Goal: Information Seeking & Learning: Check status

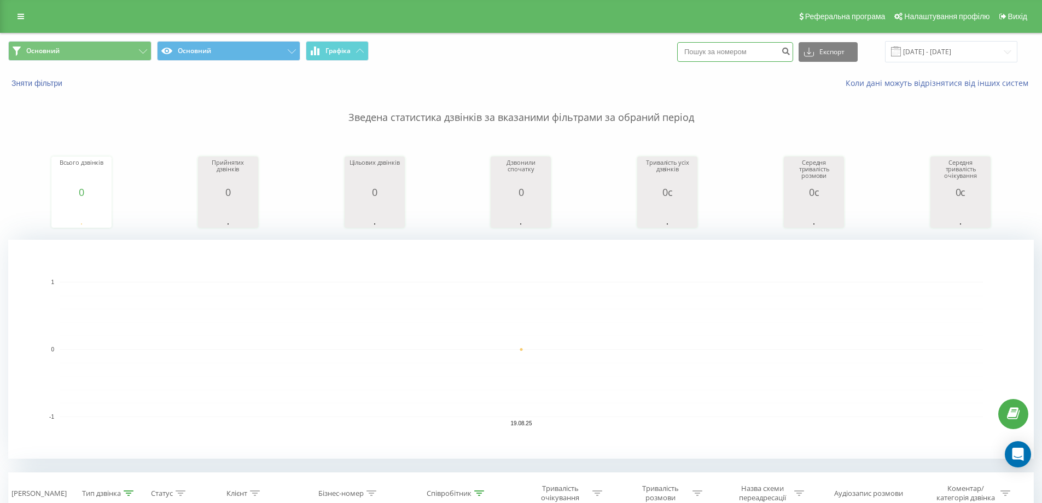
click at [751, 50] on input at bounding box center [735, 52] width 116 height 20
paste input "380954028988"
type input "380954028988"
click at [791, 51] on icon "submit" at bounding box center [785, 50] width 9 height 7
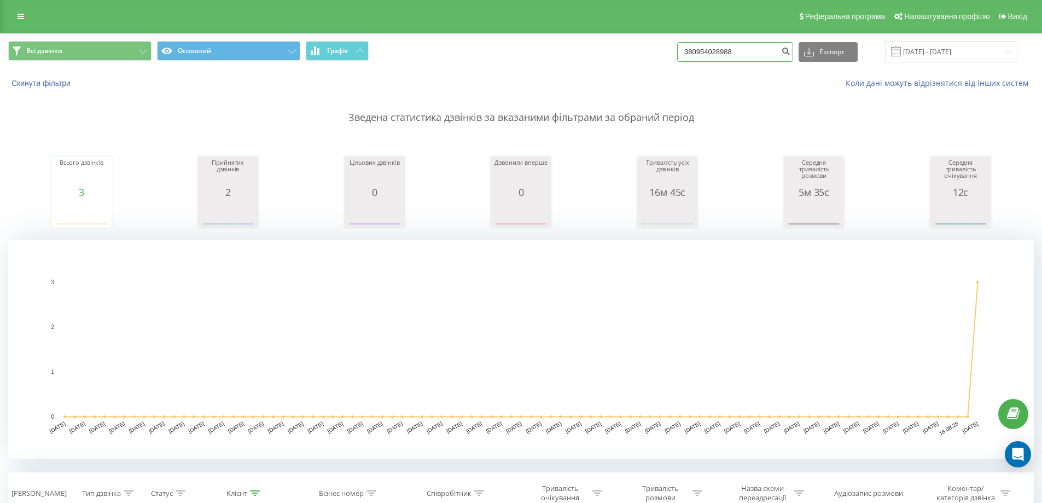
drag, startPoint x: 750, startPoint y: 51, endPoint x: 645, endPoint y: 55, distance: 104.5
click at [646, 55] on div "Всі дзвінки Основний Графік 380954028988 Експорт .csv .xls .xlsx 20.05.2025 - 2…" at bounding box center [521, 51] width 1026 height 21
paste input "31064834"
type input "380931064834"
click at [791, 47] on icon "submit" at bounding box center [785, 50] width 9 height 7
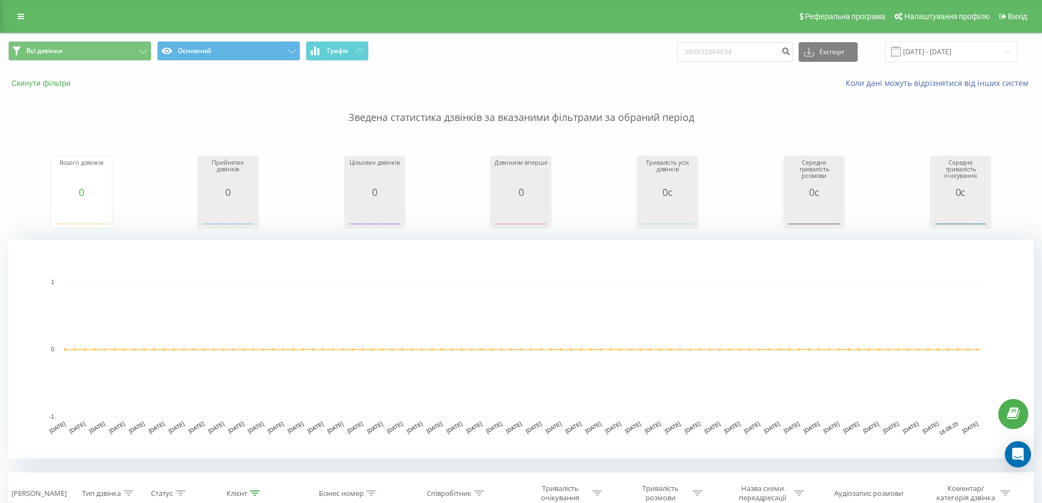
click at [65, 85] on button "Скинути фільтри" at bounding box center [42, 83] width 68 height 10
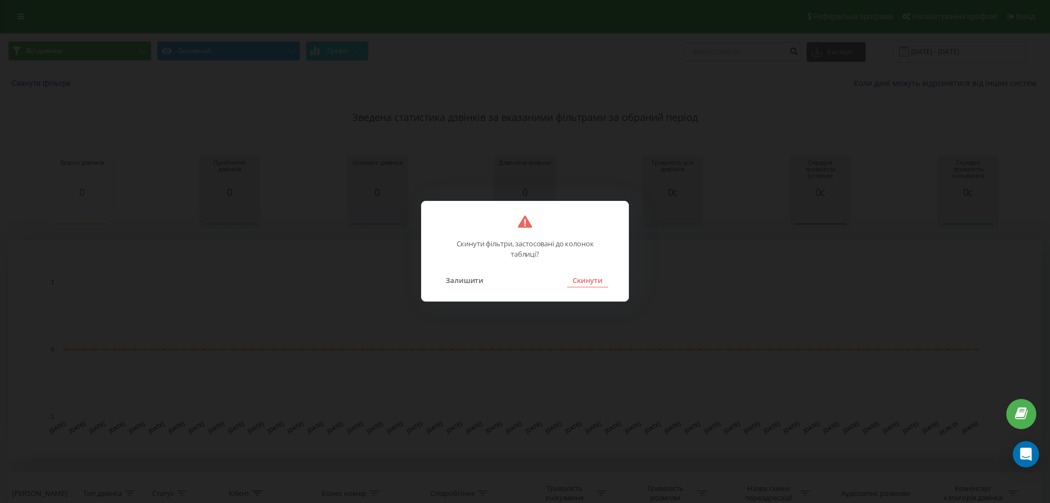
click at [579, 278] on button "Скинути" at bounding box center [587, 280] width 41 height 14
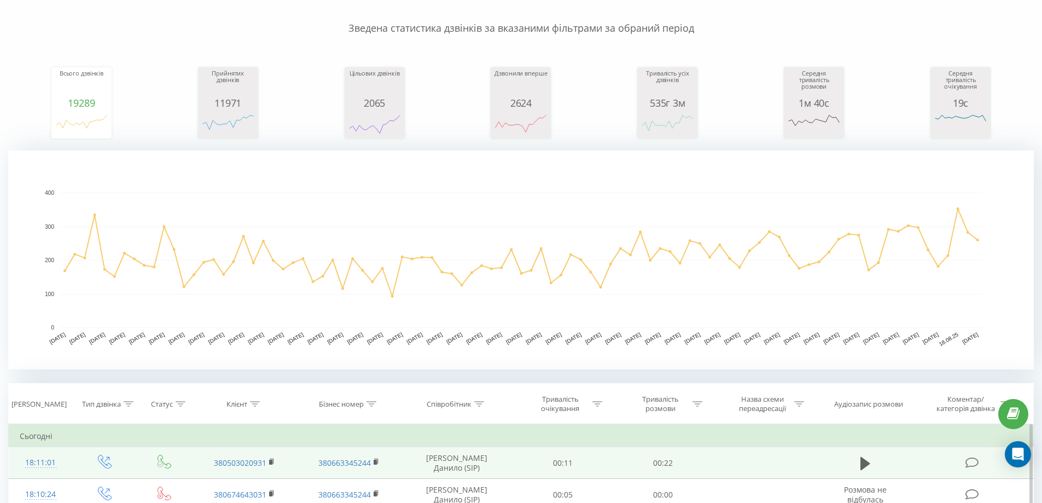
scroll to position [219, 0]
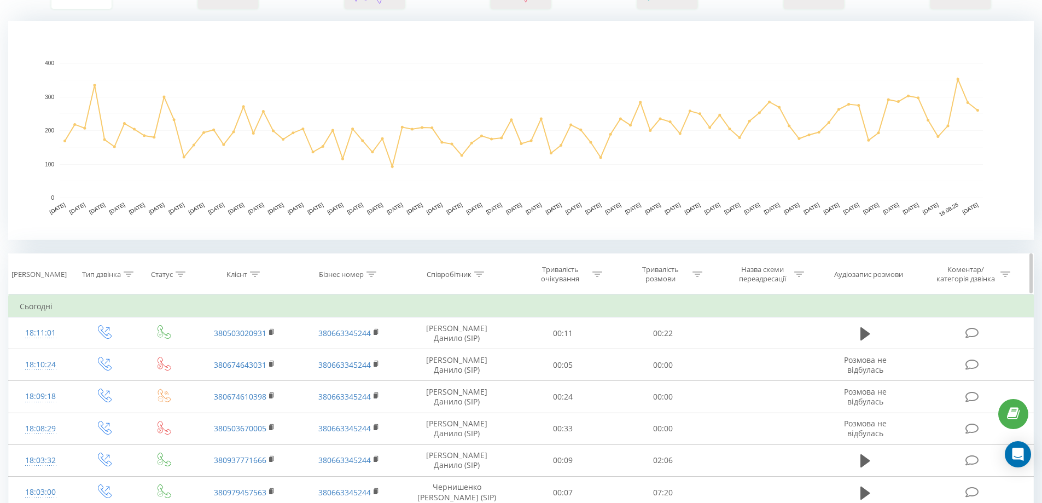
click at [482, 275] on icon at bounding box center [479, 273] width 10 height 5
click at [455, 352] on input "text" at bounding box center [457, 352] width 96 height 19
type input "[PERSON_NAME] (SIP)"
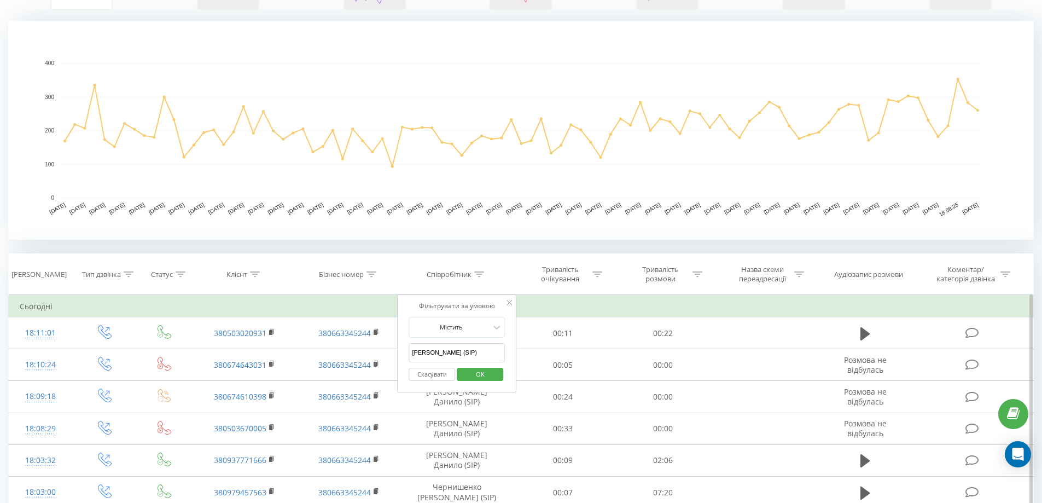
click at [474, 374] on span "OK" at bounding box center [480, 373] width 31 height 17
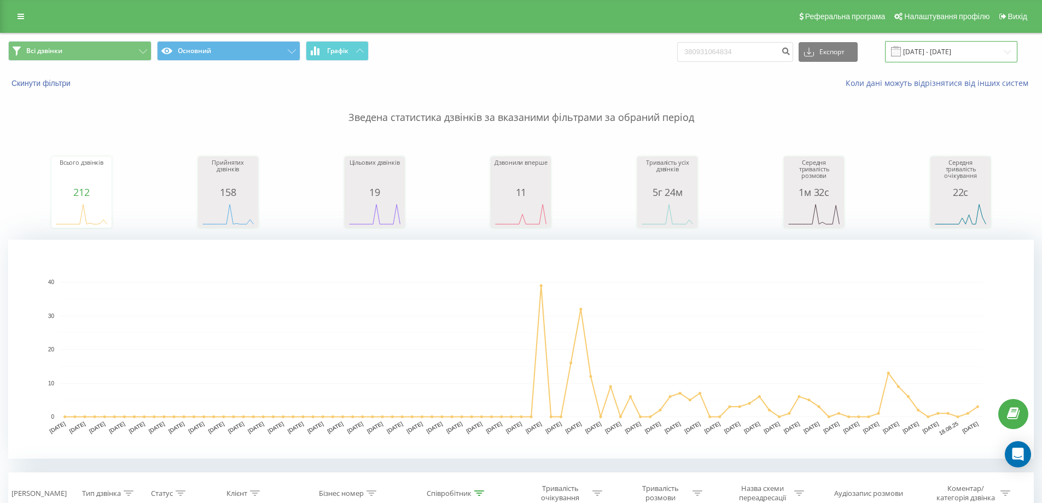
click at [930, 53] on input "[DATE] - [DATE]" at bounding box center [951, 51] width 132 height 21
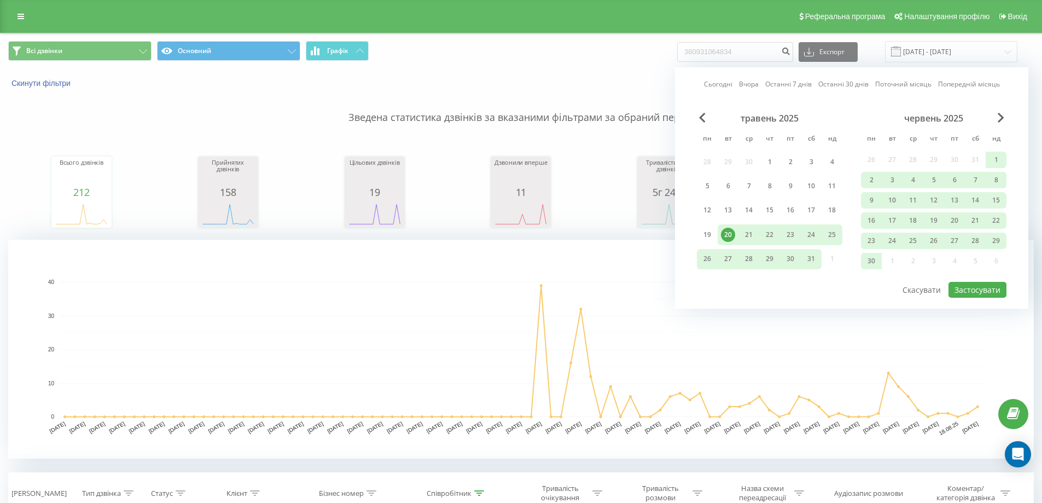
click at [996, 118] on div "червень 2025" at bounding box center [934, 118] width 146 height 11
click at [1000, 115] on span "Next Month" at bounding box center [1001, 118] width 7 height 10
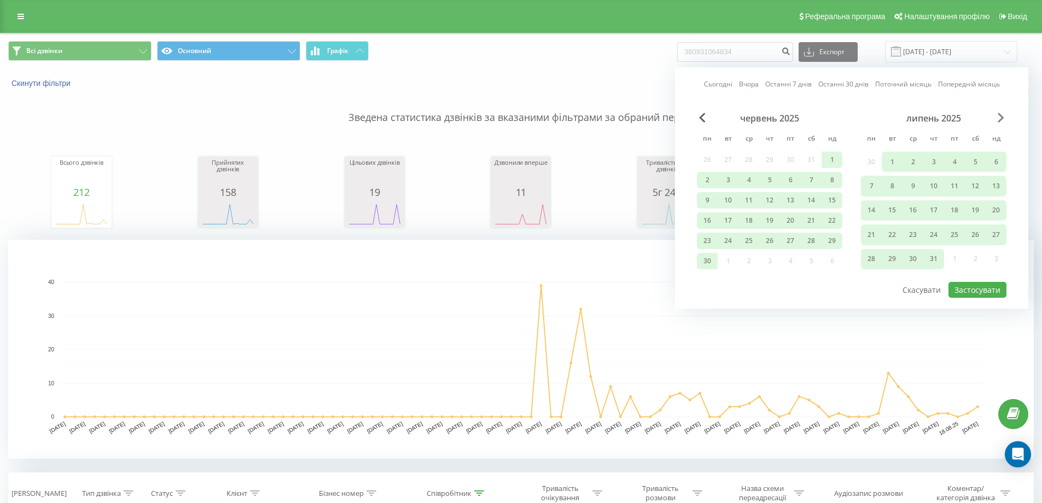
click at [1000, 115] on span "Next Month" at bounding box center [1001, 118] width 7 height 10
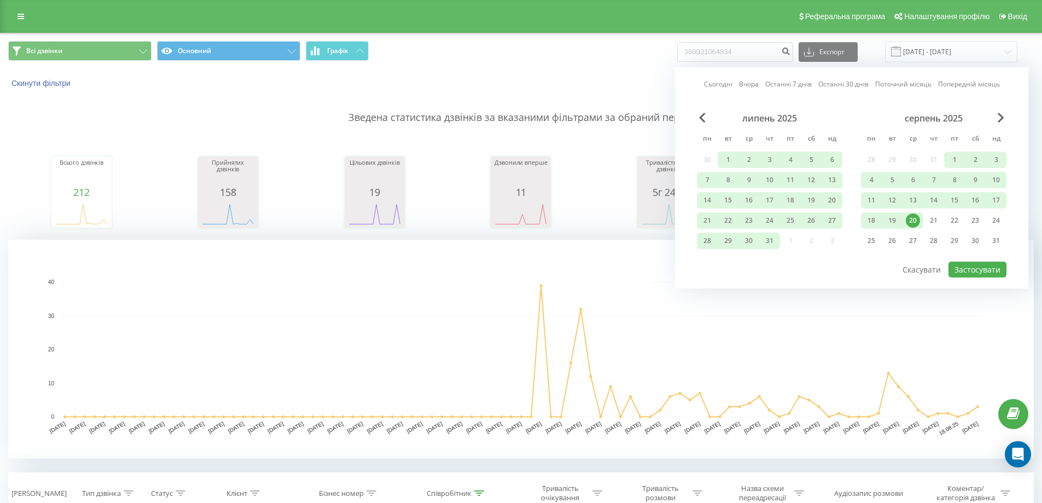
click at [915, 218] on div "20" at bounding box center [913, 220] width 14 height 14
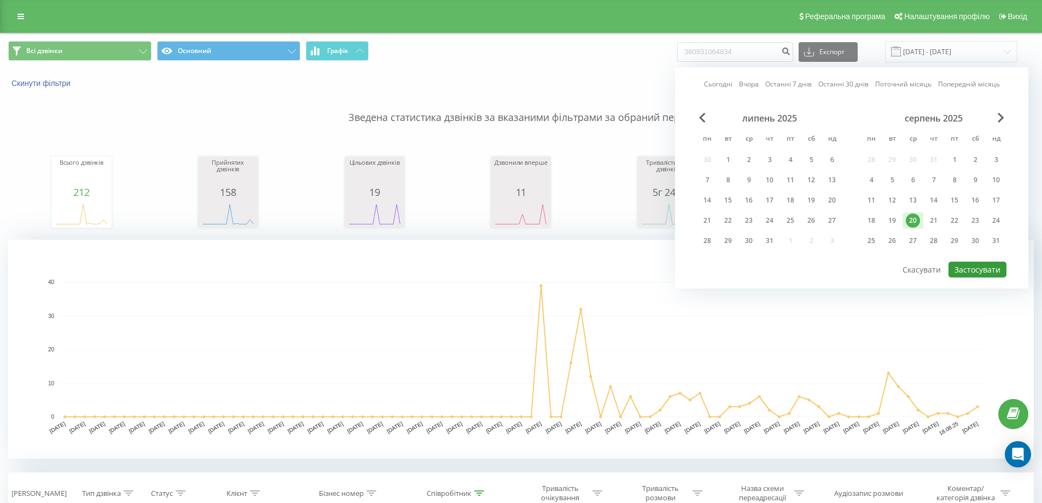
click at [971, 268] on button "Застосувати" at bounding box center [978, 270] width 58 height 16
type input "[DATE] - [DATE]"
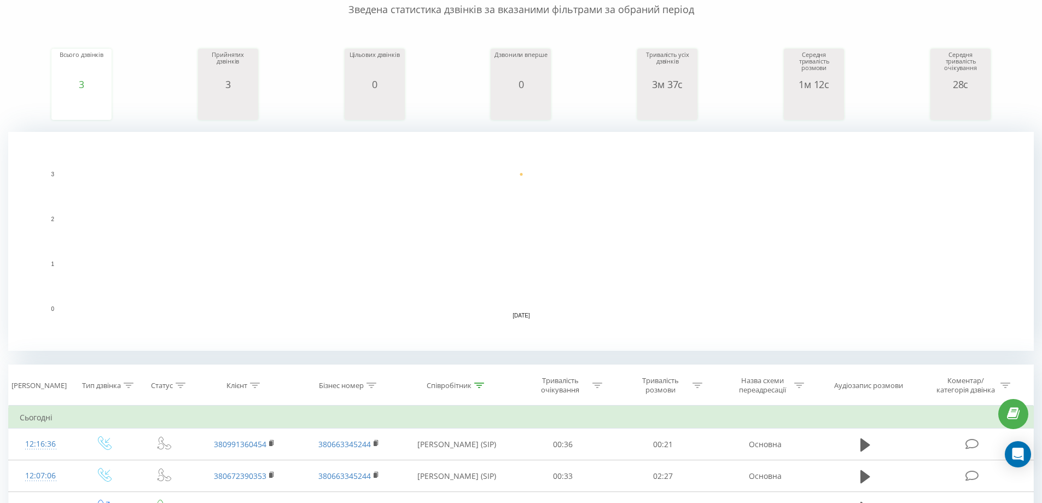
scroll to position [164, 0]
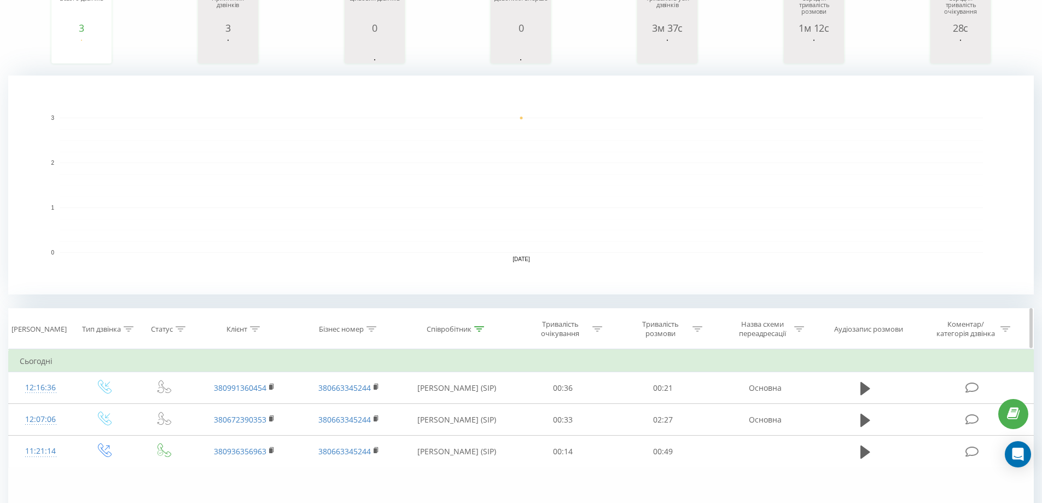
click at [132, 330] on icon at bounding box center [129, 328] width 10 height 5
click at [115, 409] on div "Введіть значення" at bounding box center [104, 408] width 96 height 21
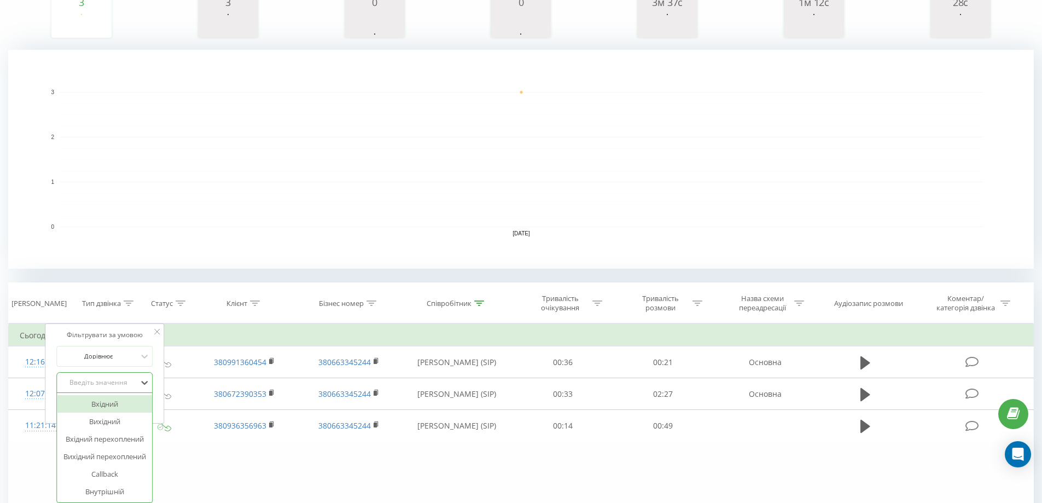
click at [115, 405] on div "Вхідний" at bounding box center [104, 404] width 95 height 18
click at [144, 404] on button "OK" at bounding box center [127, 405] width 47 height 14
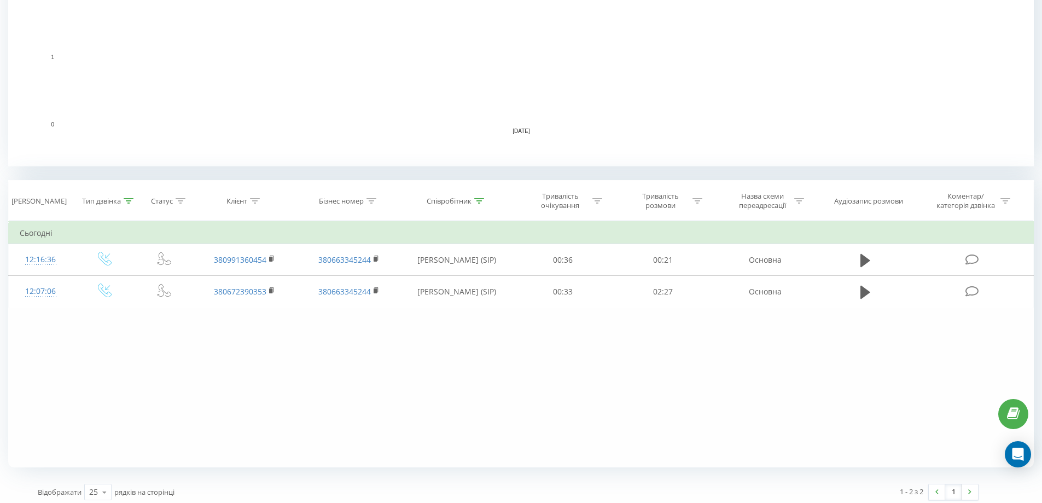
scroll to position [298, 0]
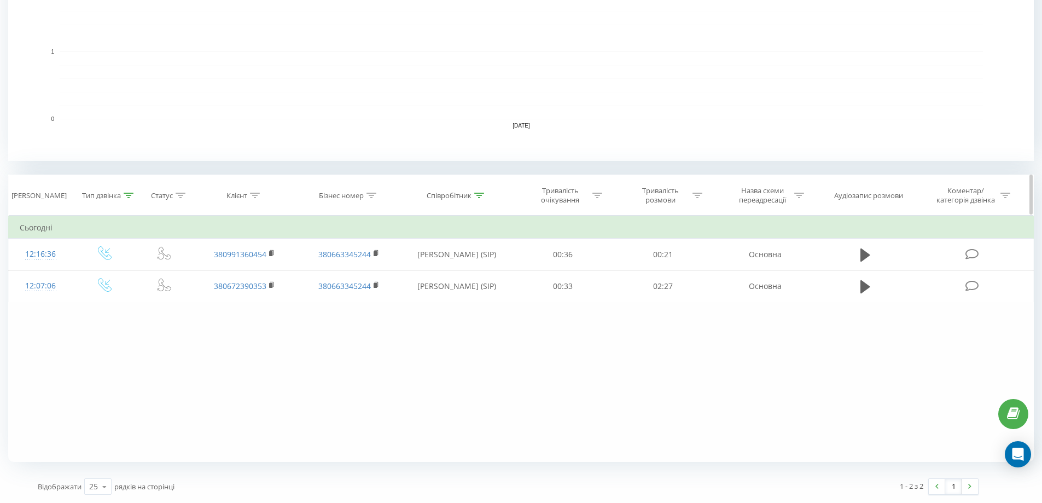
click at [127, 199] on div at bounding box center [129, 195] width 10 height 9
click at [132, 269] on div "Вхідний" at bounding box center [99, 274] width 80 height 16
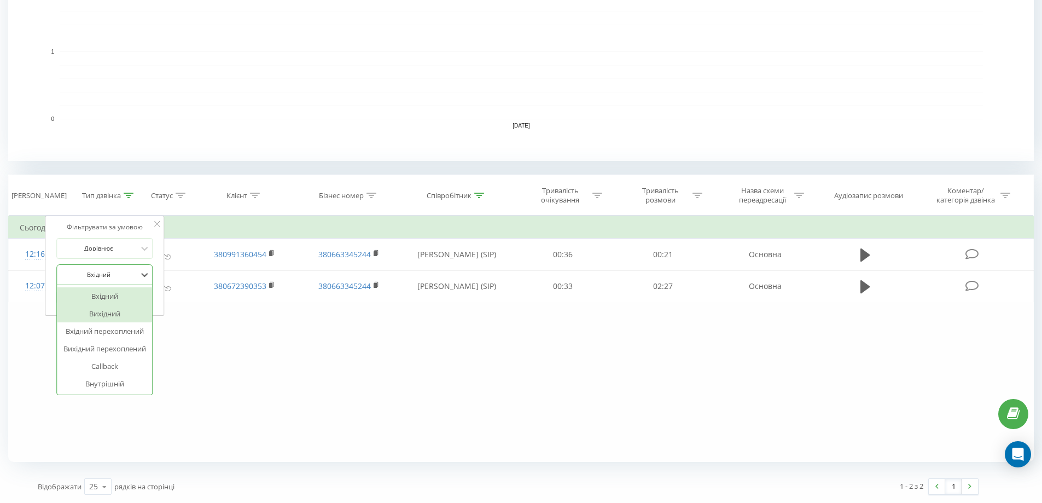
click at [120, 313] on div "Вихідний" at bounding box center [104, 314] width 95 height 18
click at [141, 299] on span "OK" at bounding box center [128, 296] width 31 height 17
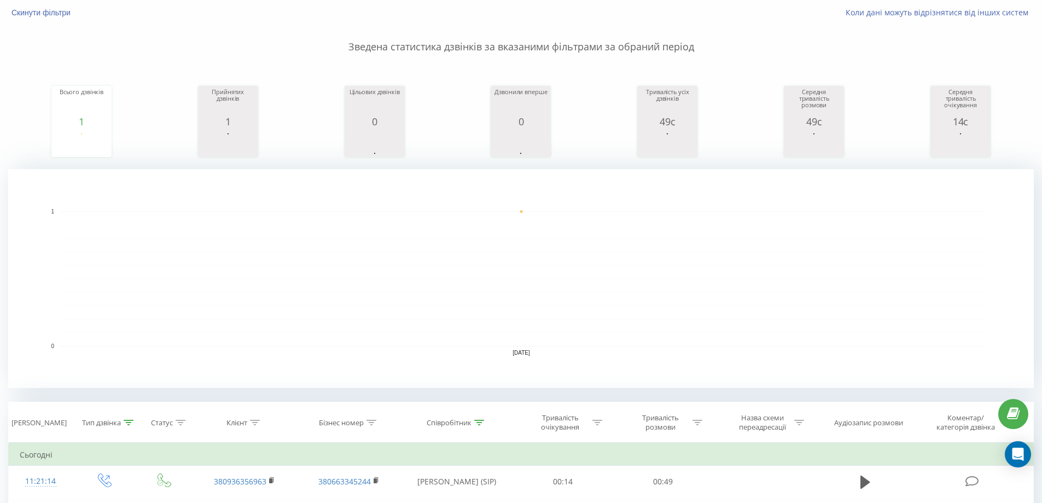
scroll to position [34, 0]
